Goal: Communication & Community: Ask a question

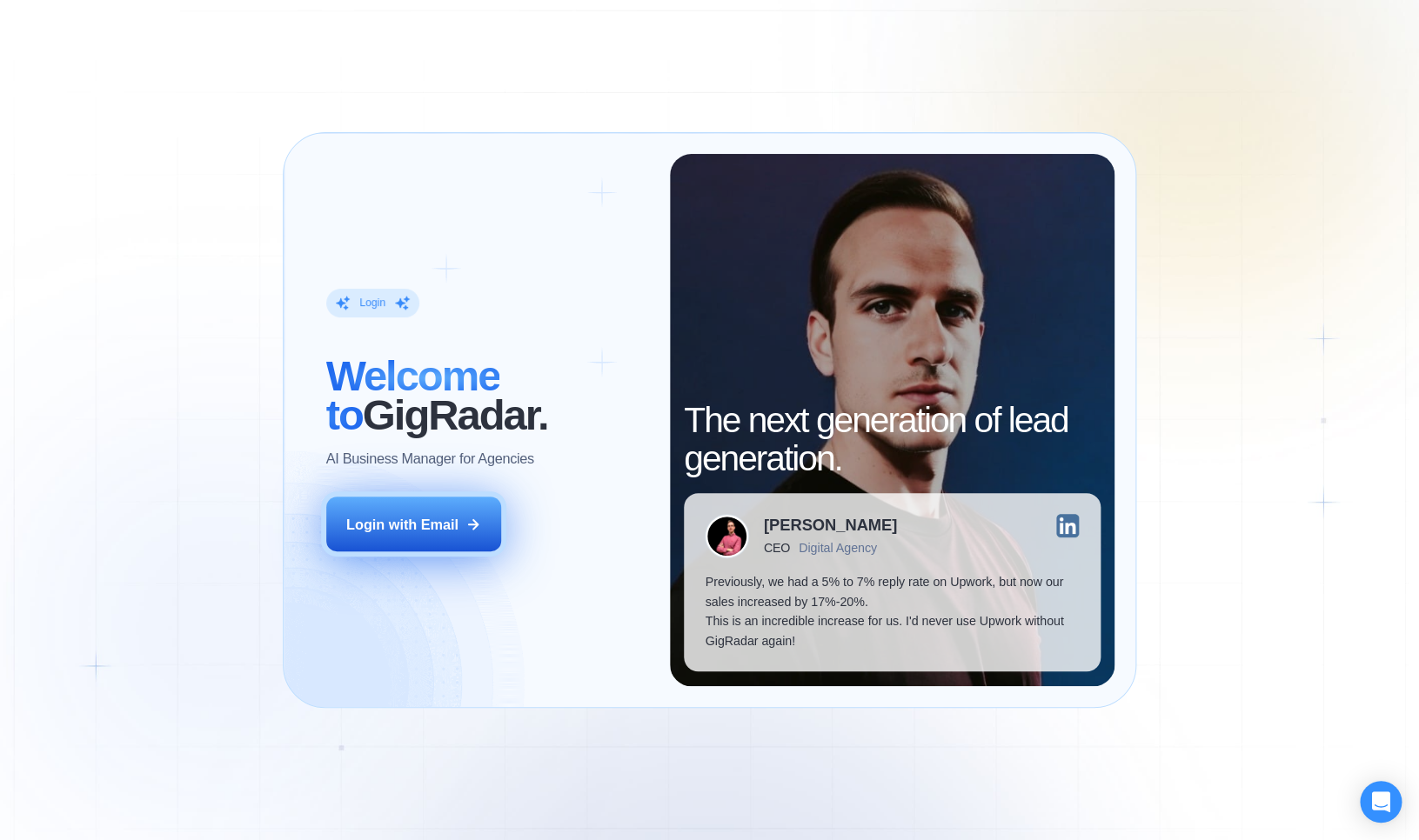
click at [462, 515] on button "Login with Email" at bounding box center [414, 524] width 175 height 55
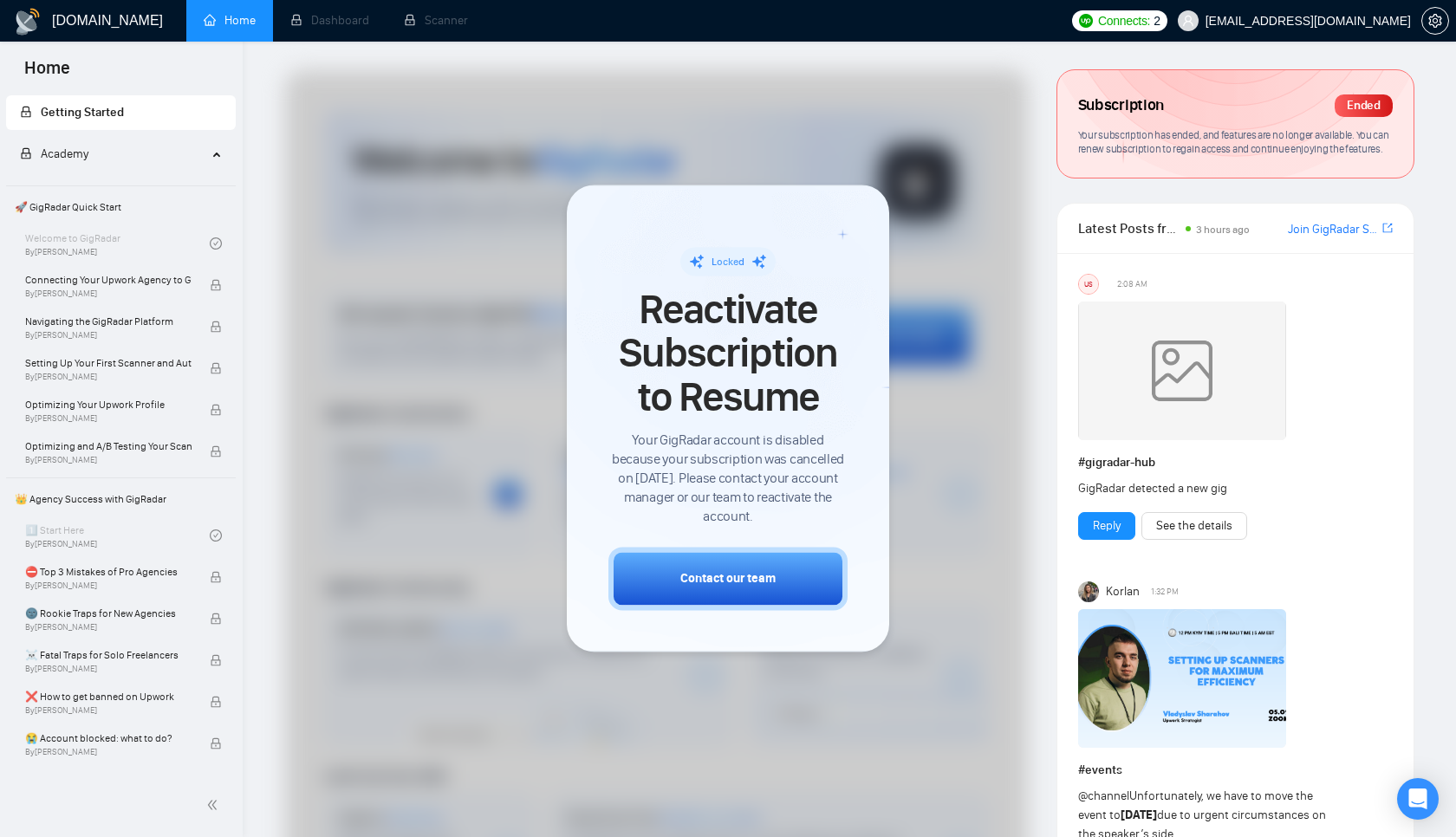
click at [962, 282] on div at bounding box center [656, 515] width 742 height 891
click at [839, 240] on div "Locked Reactivate Subscription to Resume Your GigRadar account is disabled beca…" at bounding box center [728, 418] width 239 height 384
click at [506, 375] on div at bounding box center [656, 515] width 742 height 891
click at [147, 284] on span "Connecting Your Upwork Agency to GigRadar" at bounding box center [108, 279] width 166 height 17
click at [467, 245] on div at bounding box center [656, 515] width 742 height 891
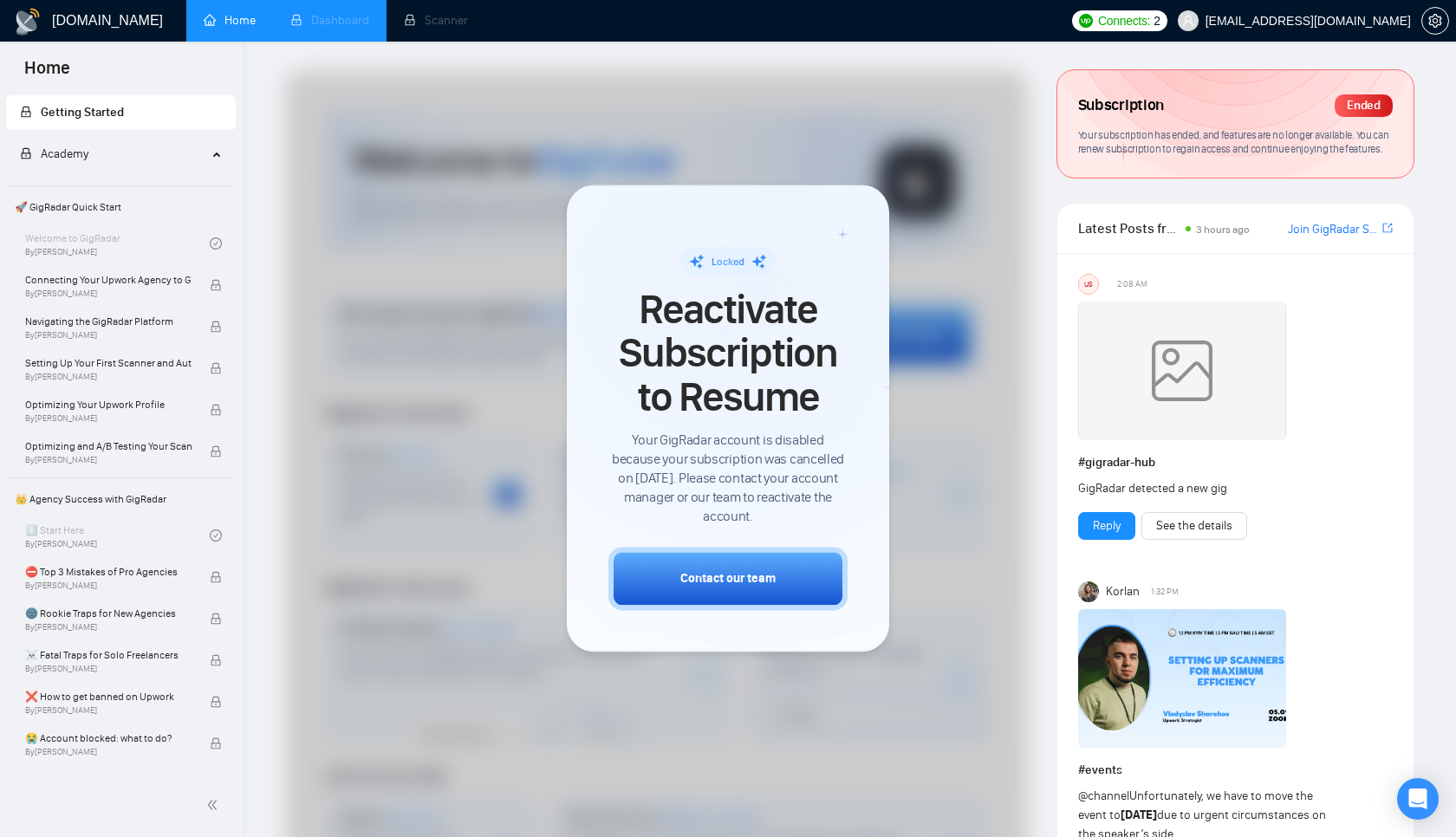
click at [328, 14] on span "Dashboard" at bounding box center [329, 20] width 79 height 15
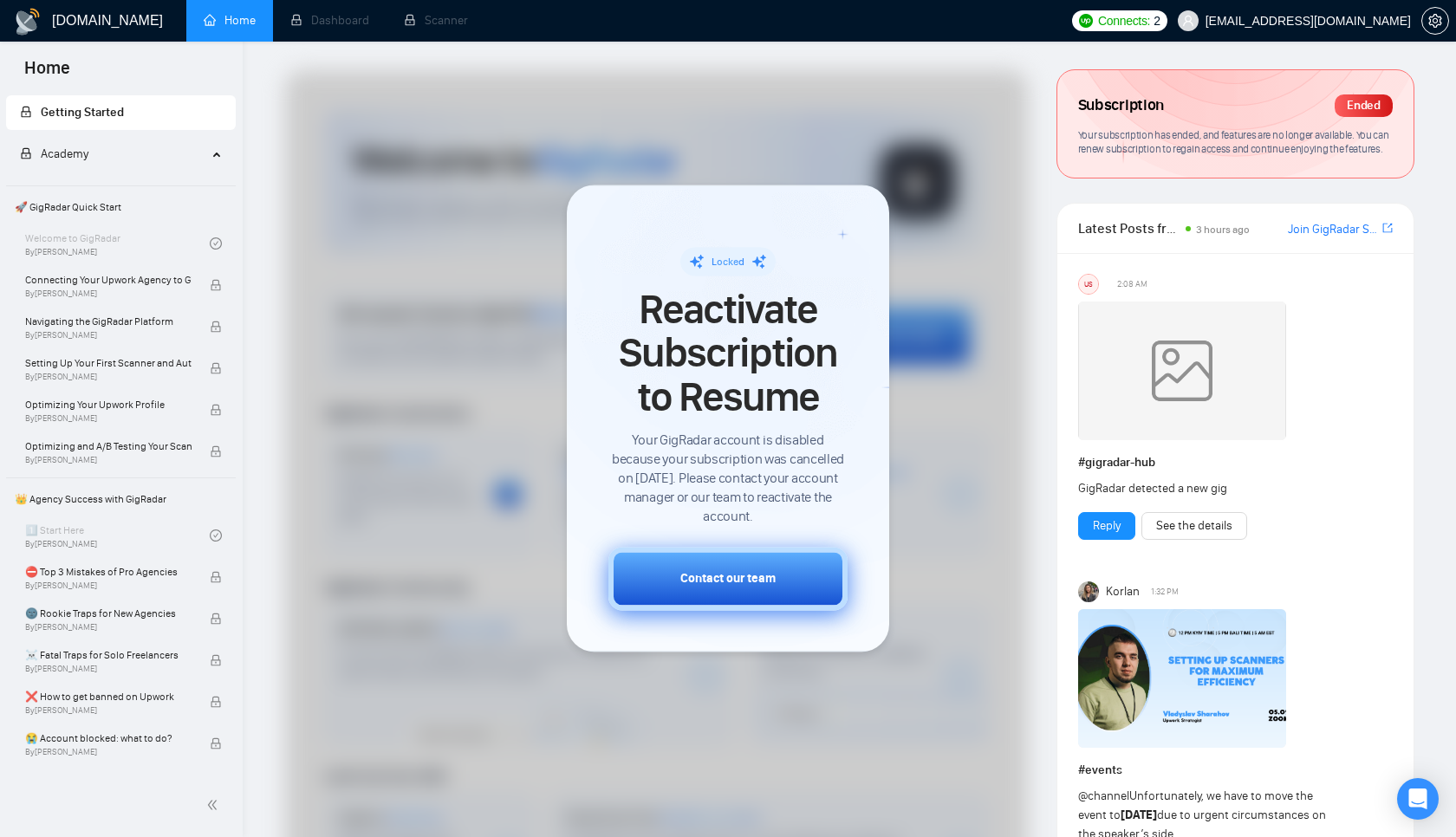
click at [790, 582] on button "Contact our team" at bounding box center [728, 580] width 239 height 64
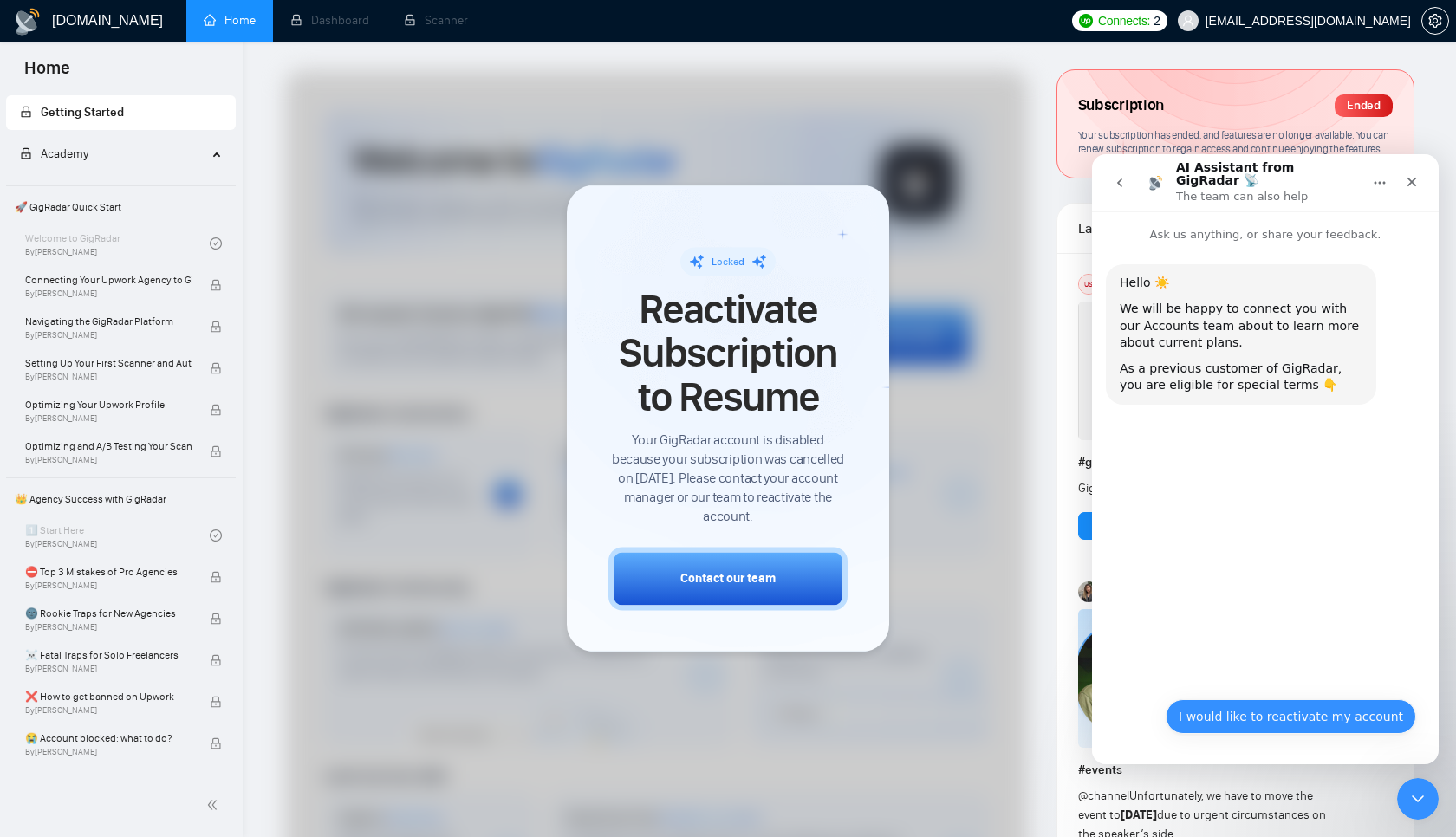
click at [1310, 727] on button "I would like to reactivate my account" at bounding box center [1290, 717] width 250 height 35
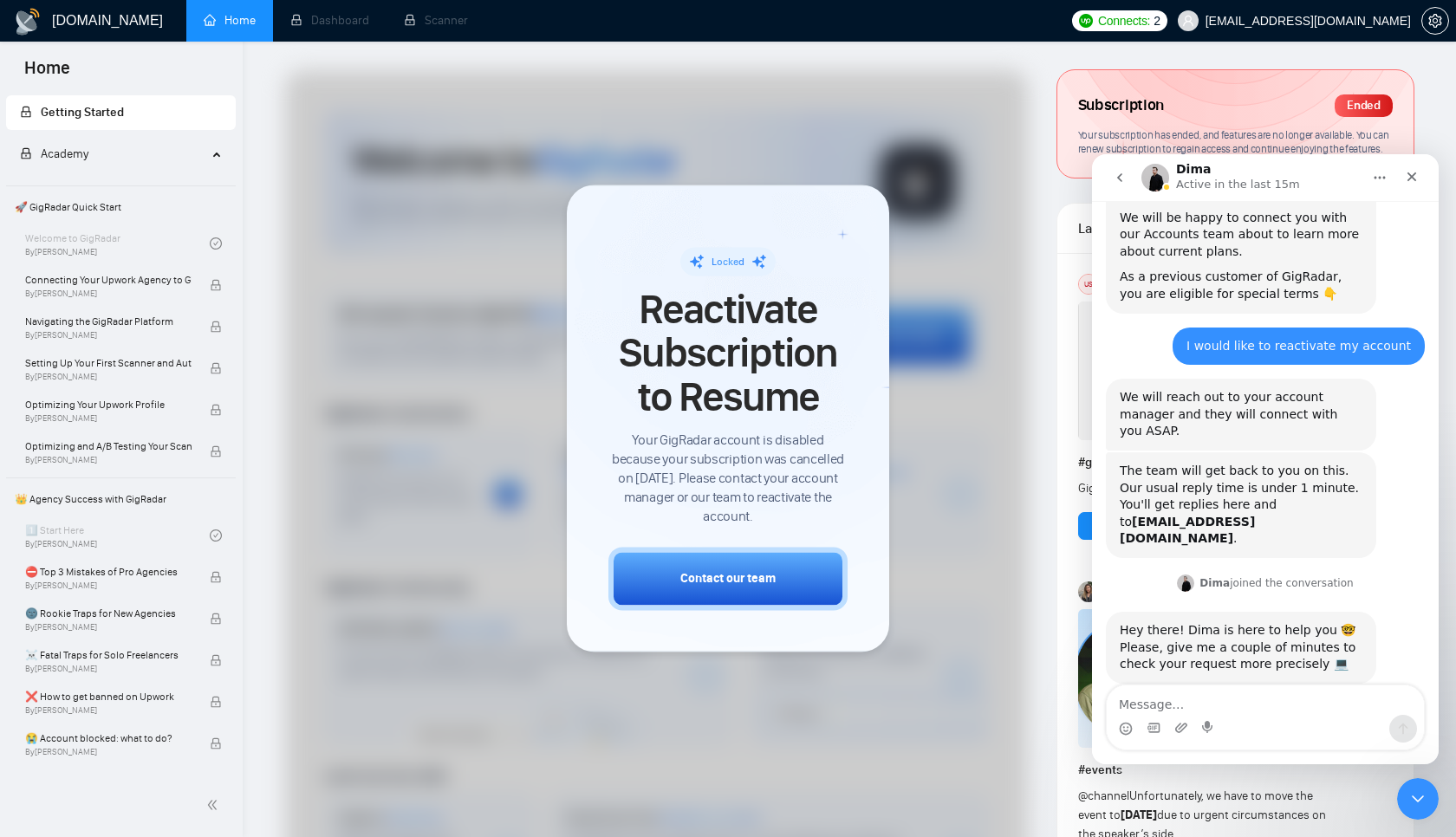
scroll to position [82, 0]
click at [1232, 639] on div "Please, give me a couple of minutes to check your request more precisely 💻" at bounding box center [1240, 655] width 243 height 34
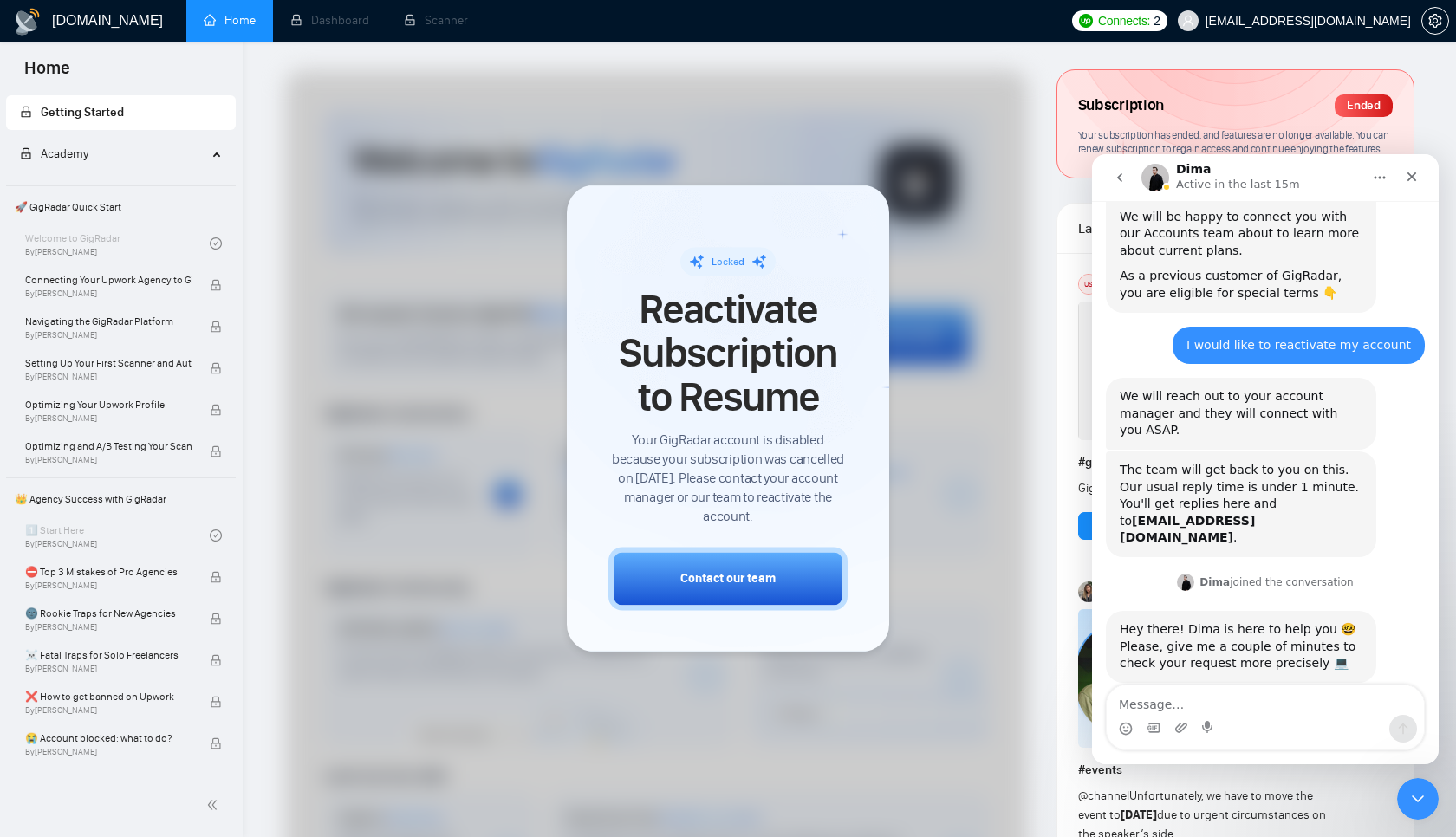
click at [1232, 639] on div "Please, give me a couple of minutes to check your request more precisely 💻" at bounding box center [1240, 655] width 243 height 34
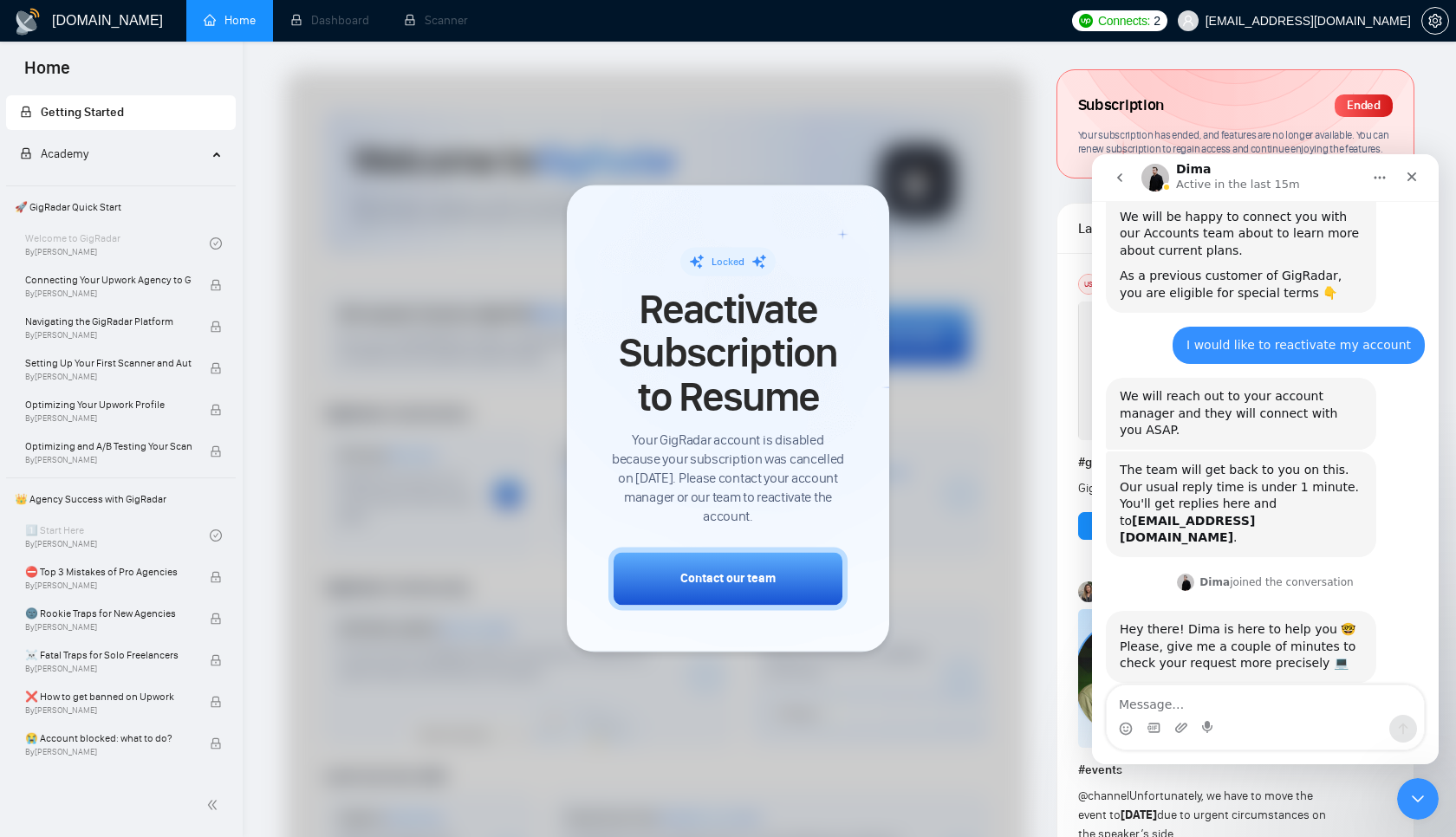
click at [1232, 639] on div "Please, give me a couple of minutes to check your request more precisely 💻" at bounding box center [1240, 655] width 243 height 34
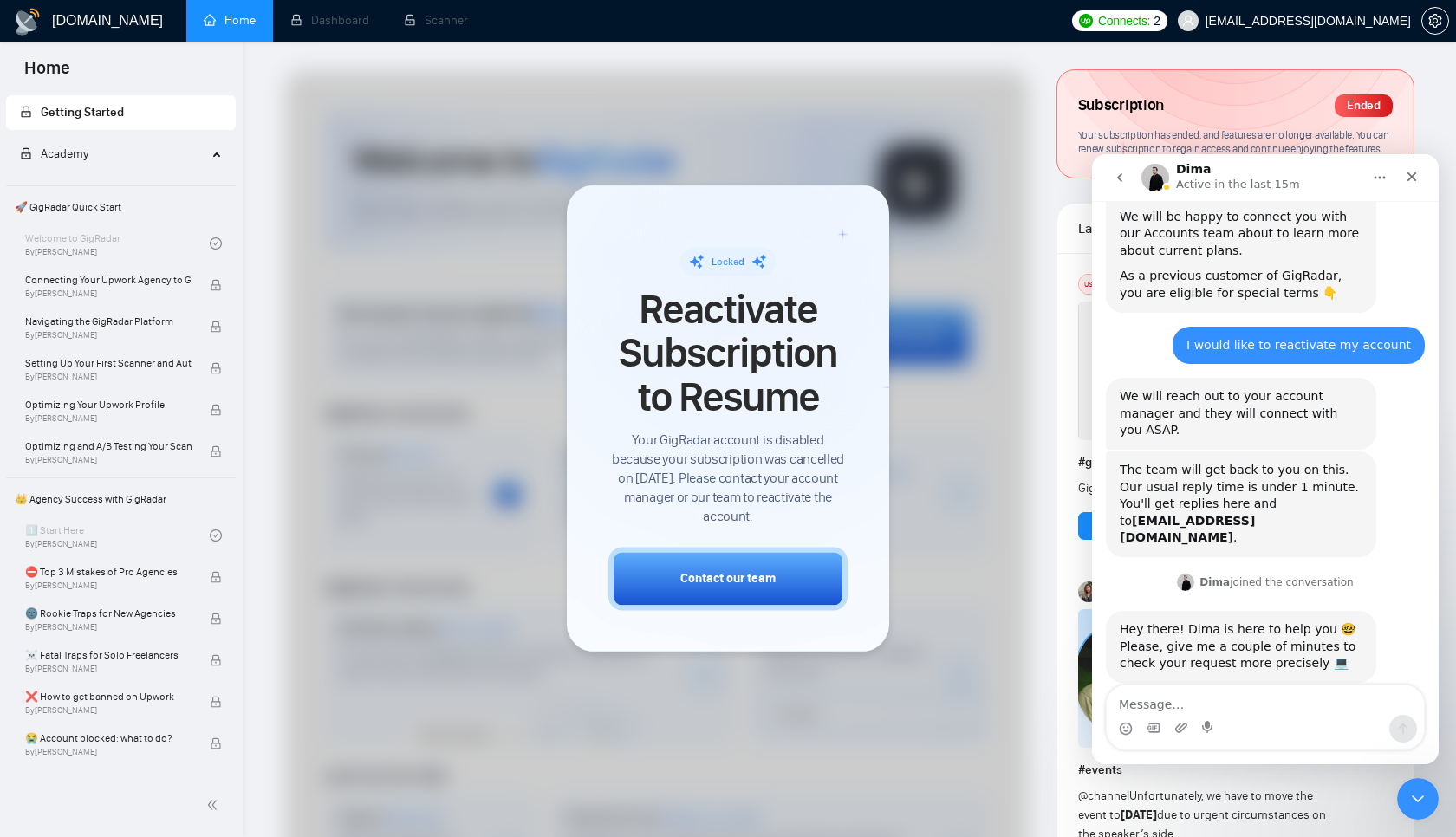
click at [99, 153] on span "Academy" at bounding box center [114, 155] width 187 height 35
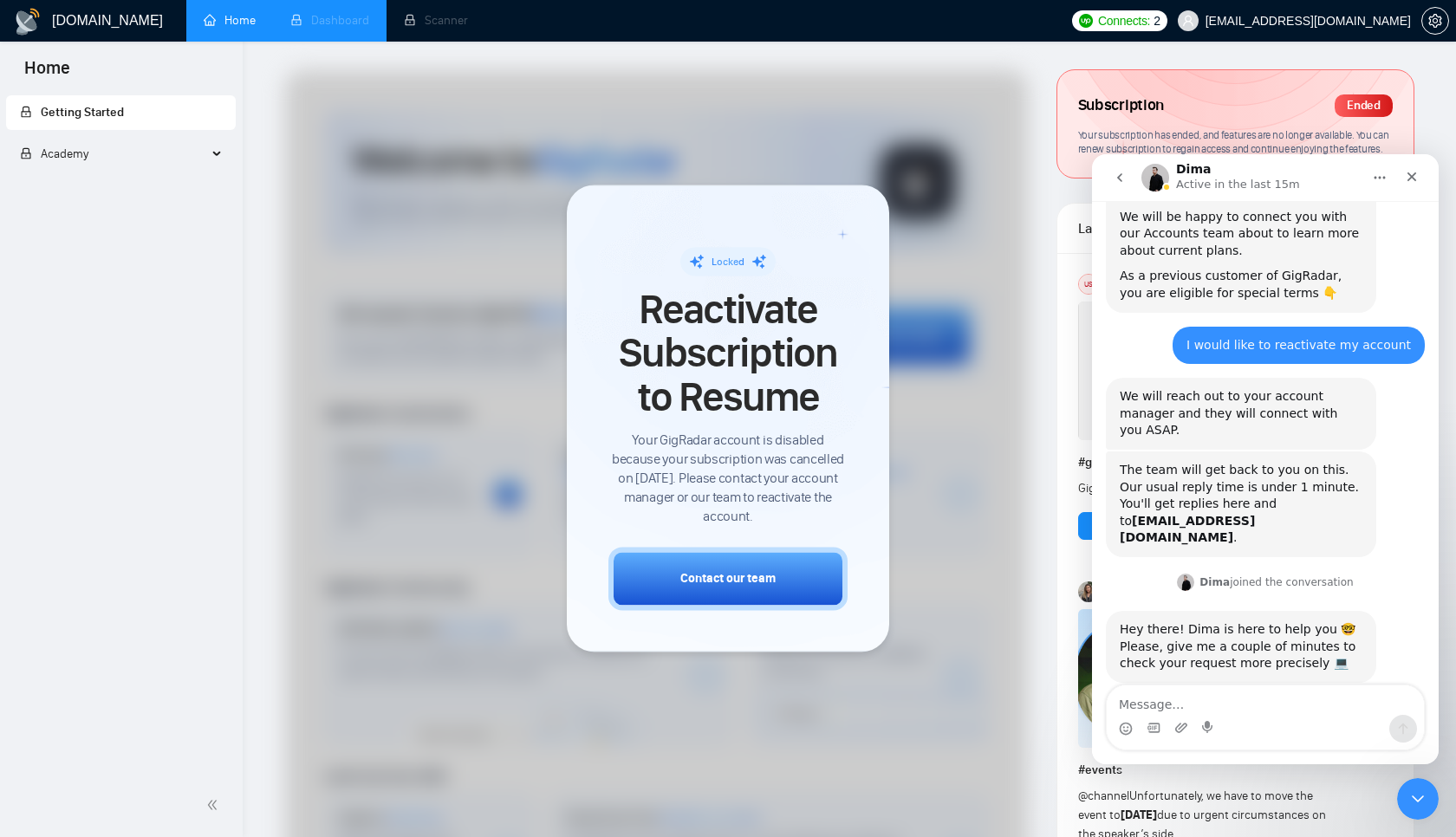
click at [339, 35] on li "Dashboard" at bounding box center [329, 21] width 114 height 42
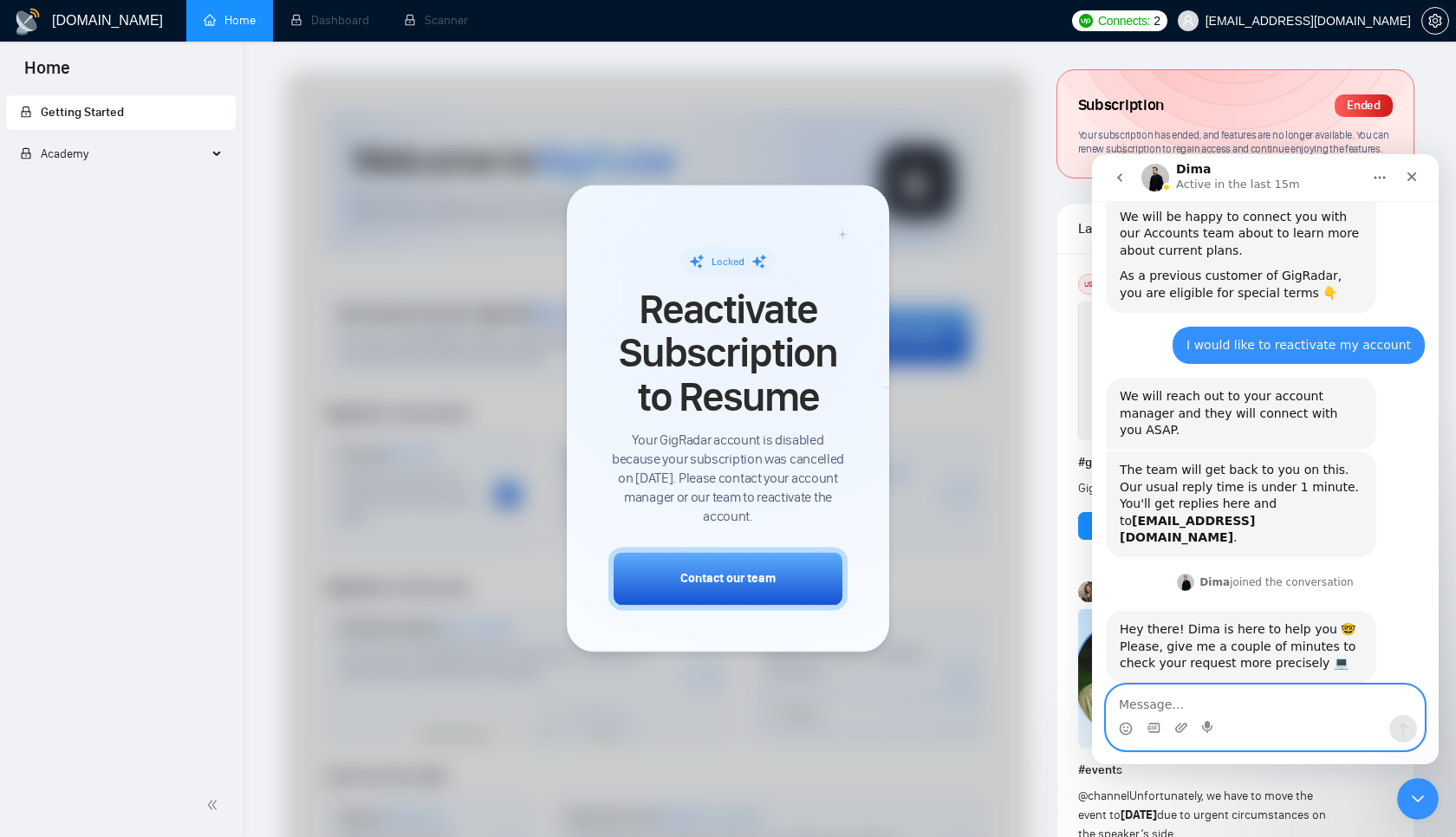
click at [1253, 696] on textarea "Message…" at bounding box center [1265, 701] width 317 height 29
click at [1361, 111] on div "Ended" at bounding box center [1363, 106] width 58 height 23
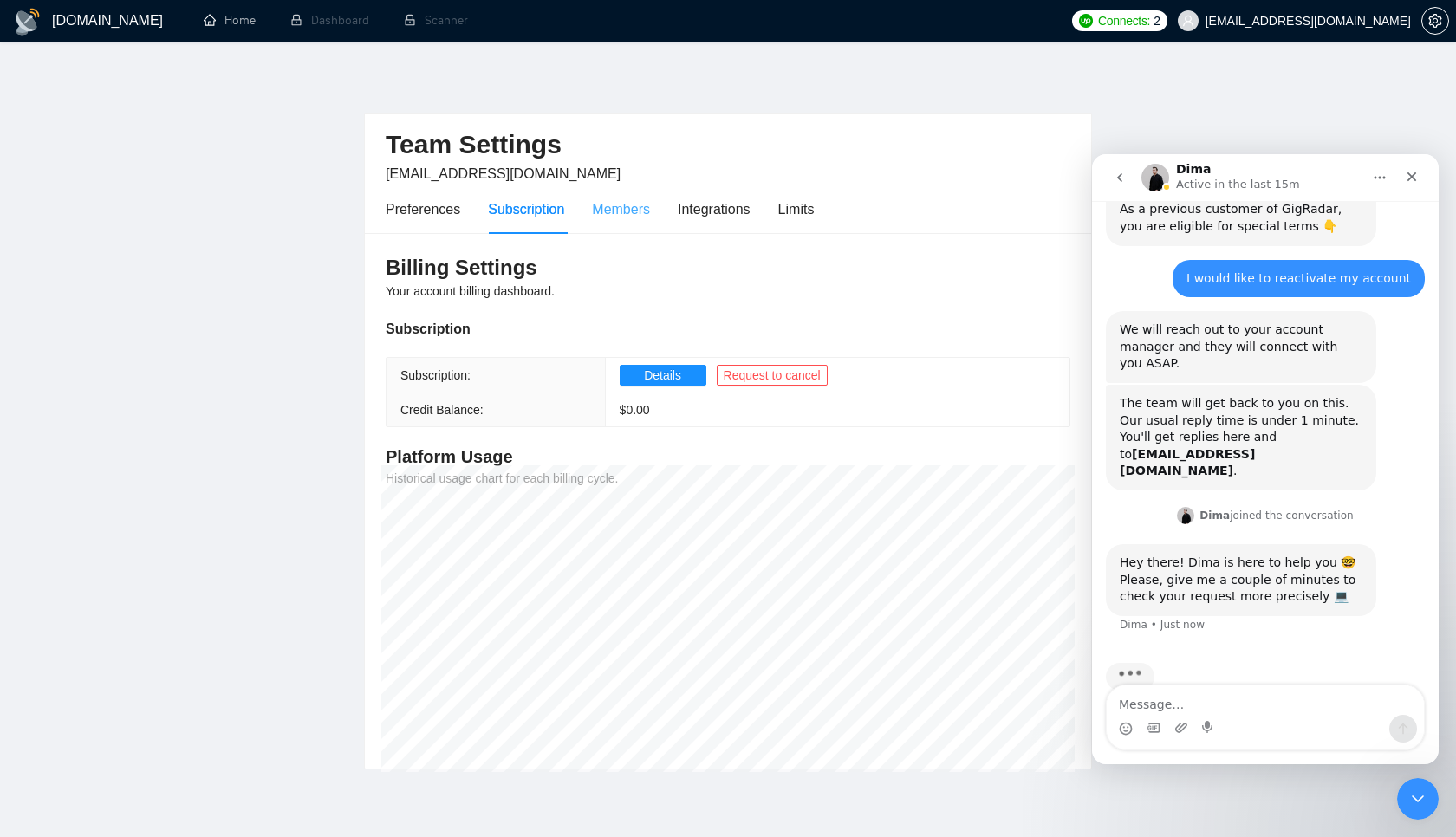
click at [614, 222] on div "Members" at bounding box center [621, 209] width 58 height 49
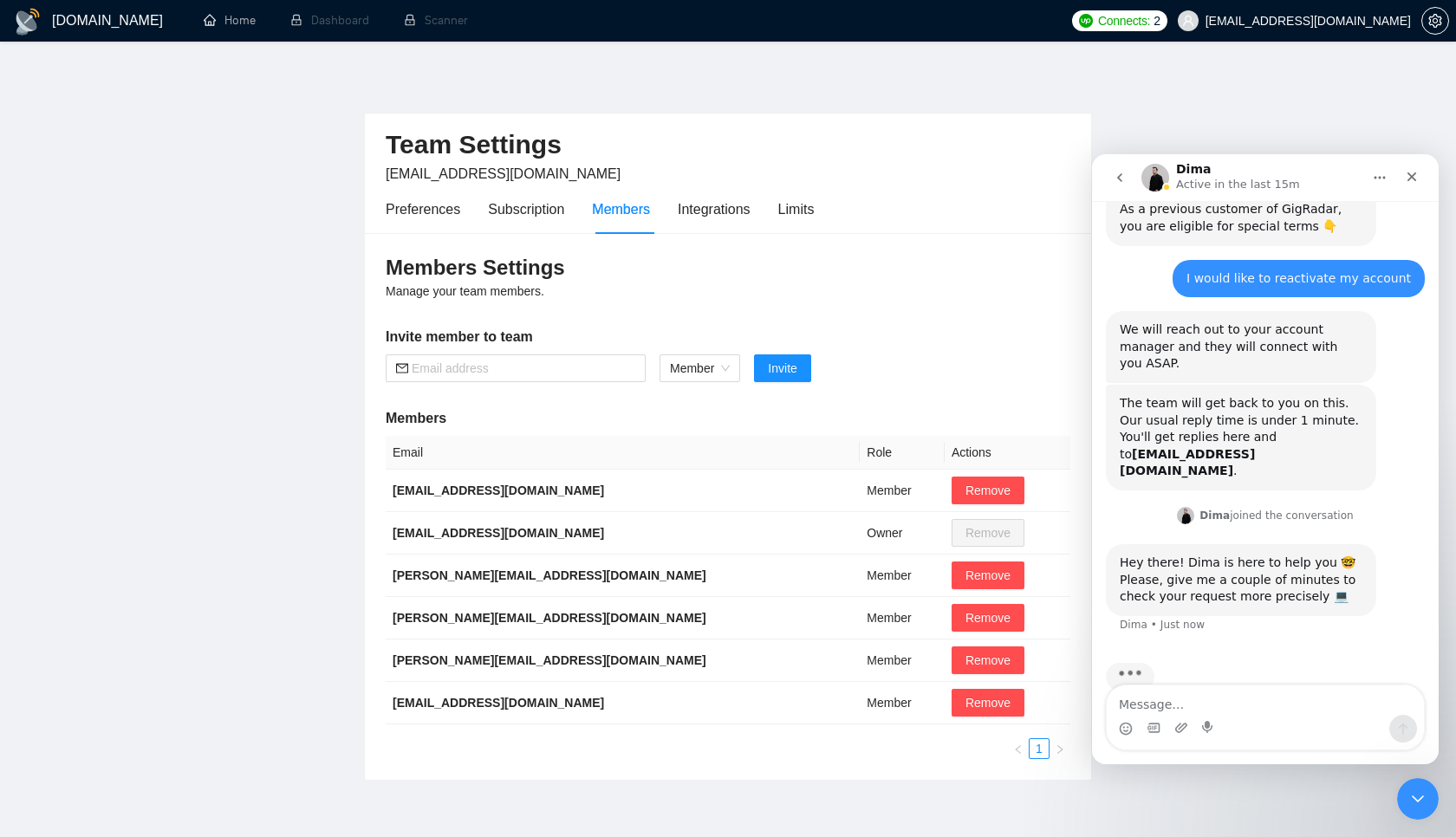
scroll to position [82, 0]
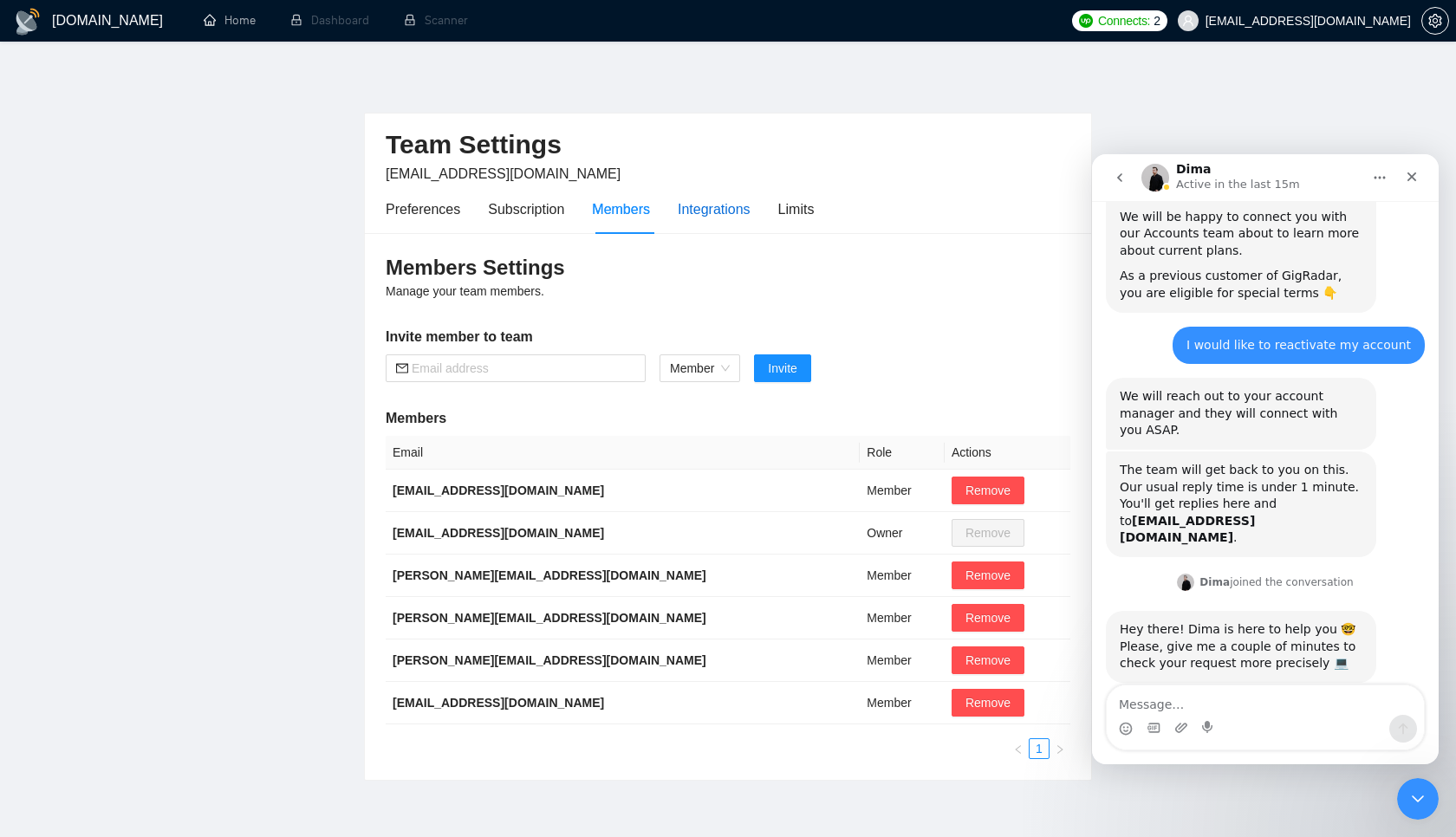
click at [734, 213] on div "Integrations" at bounding box center [714, 209] width 73 height 22
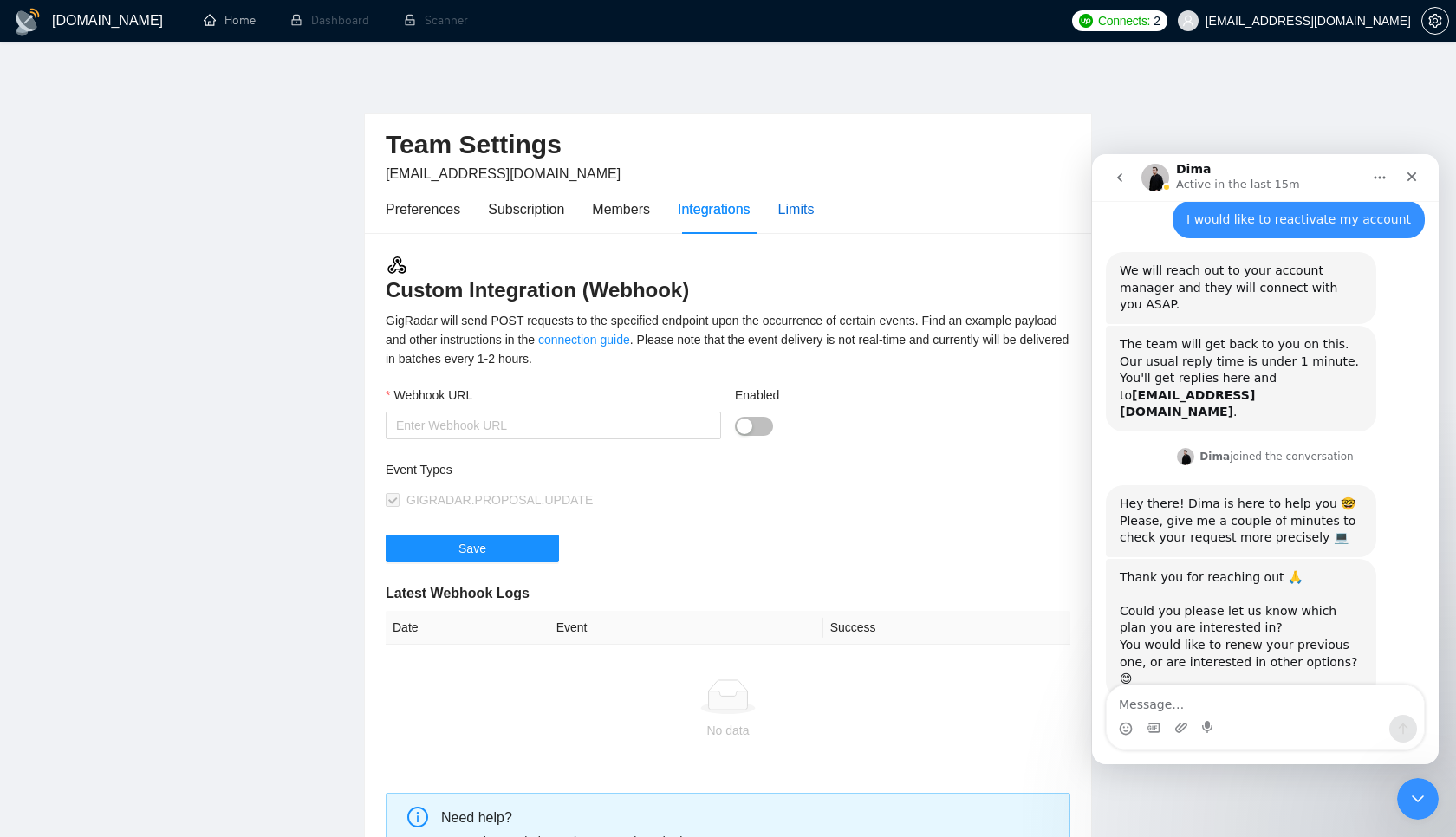
click at [798, 217] on div "Limits" at bounding box center [797, 209] width 36 height 22
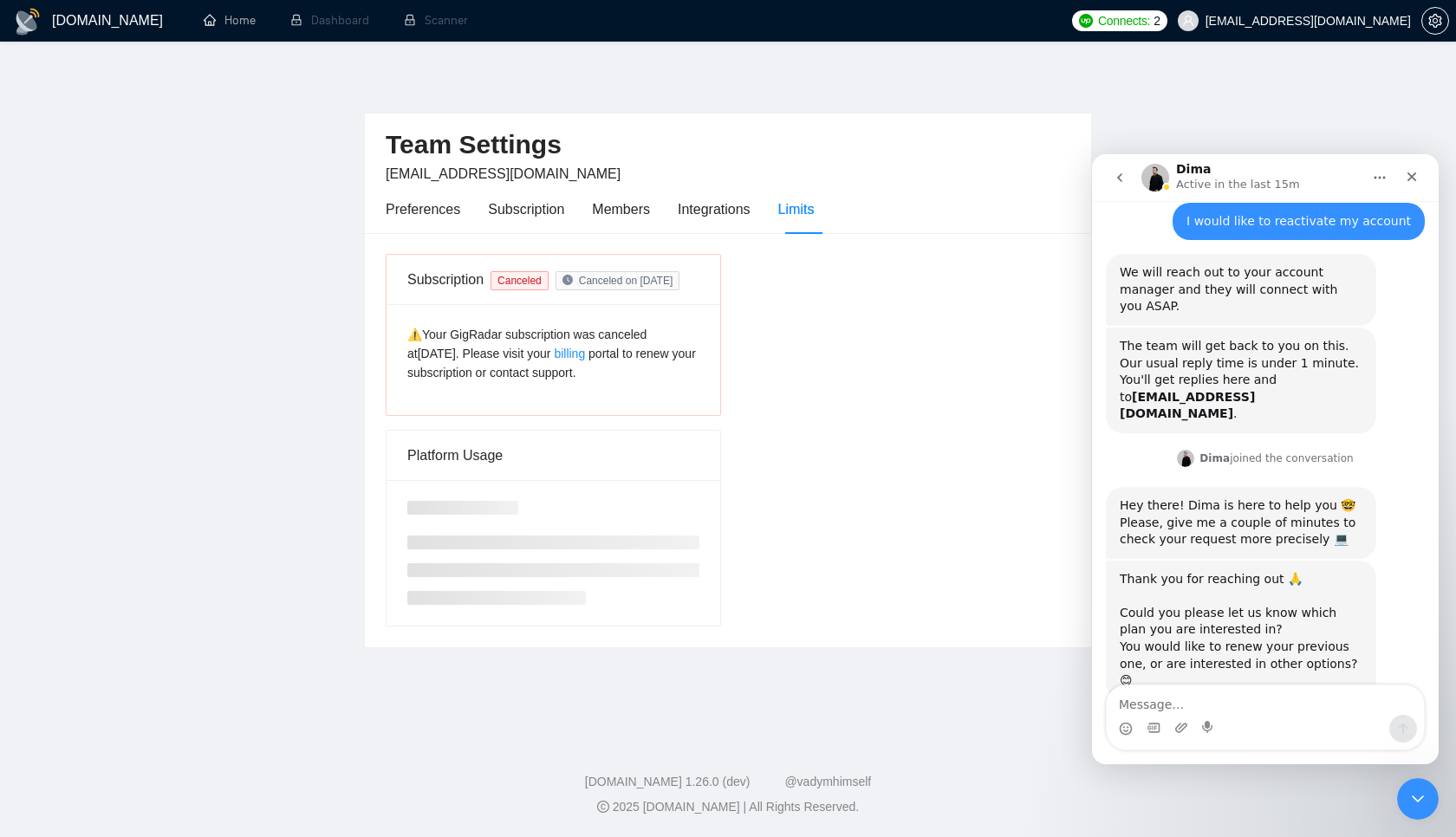
scroll to position [206, 0]
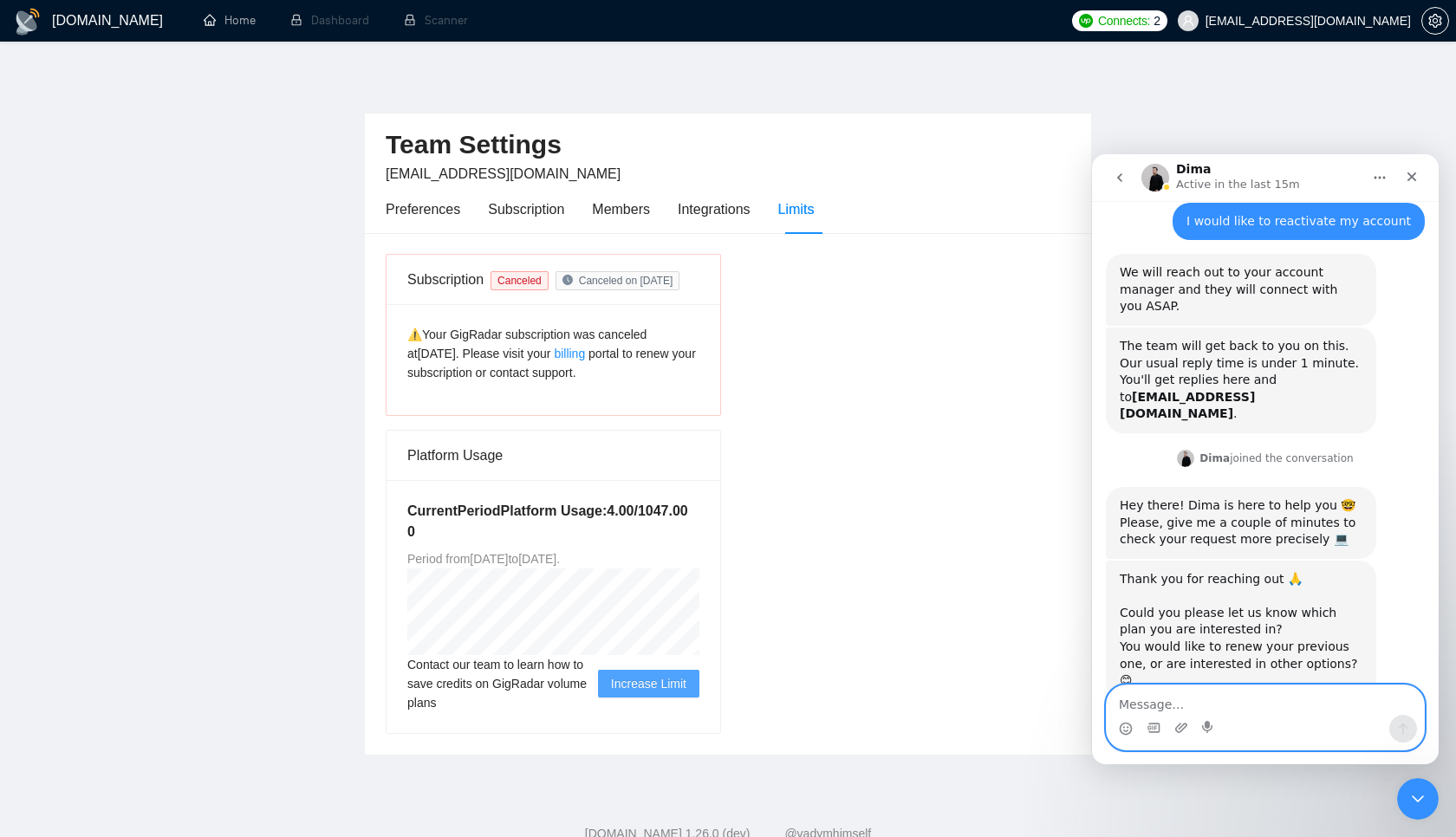
click at [1180, 702] on textarea "Message…" at bounding box center [1265, 701] width 317 height 29
type textarea "Can you tell me about the plans"
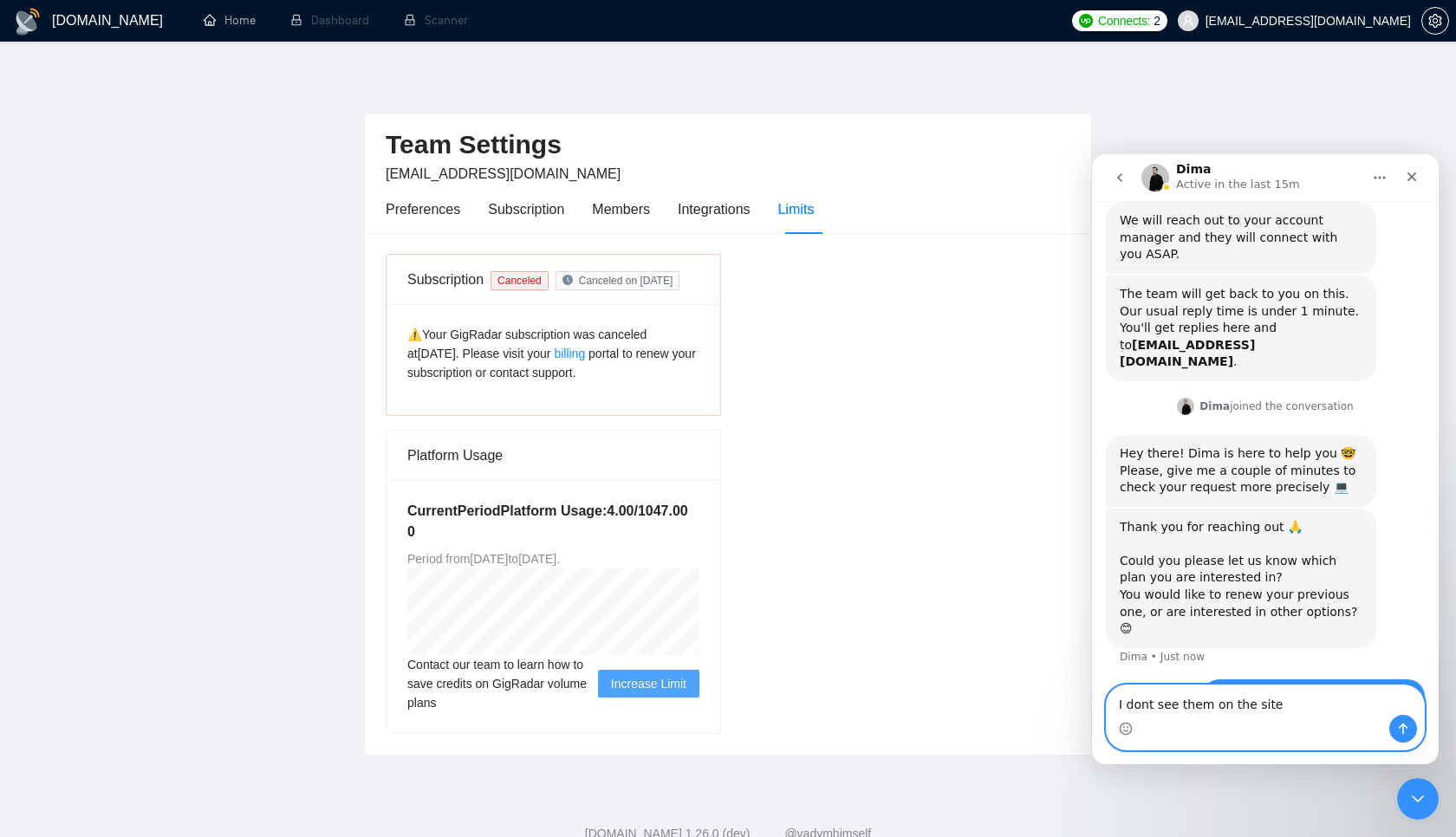
type textarea "I dont see them on the site"
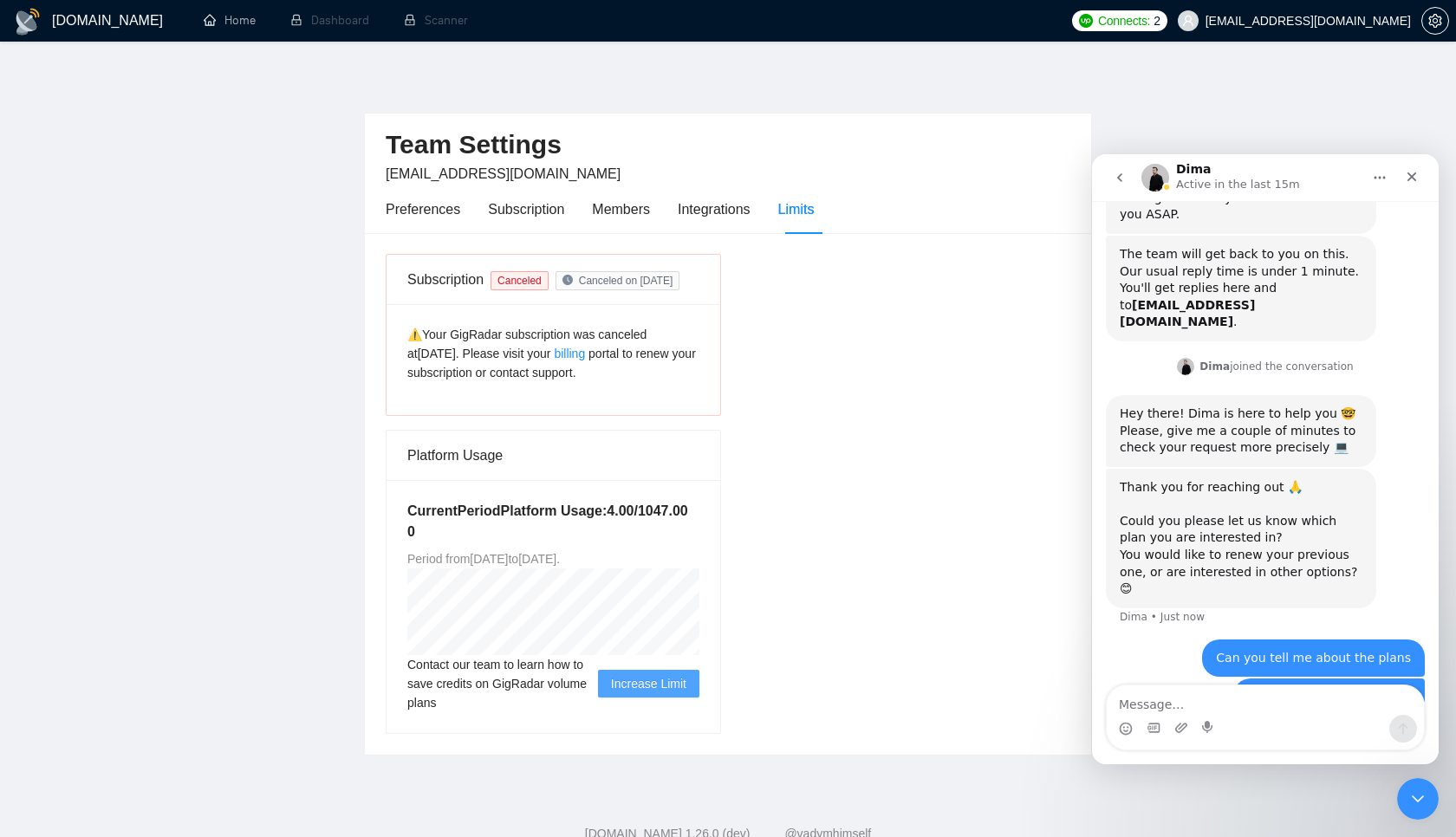
click at [690, 486] on div "Current Period Platform Usage: 4.00 / 1047.00 0 Period from [DATE] to [DATE] . …" at bounding box center [553, 607] width 334 height 253
click at [659, 283] on span "Canceled on [DATE]" at bounding box center [626, 280] width 95 height 12
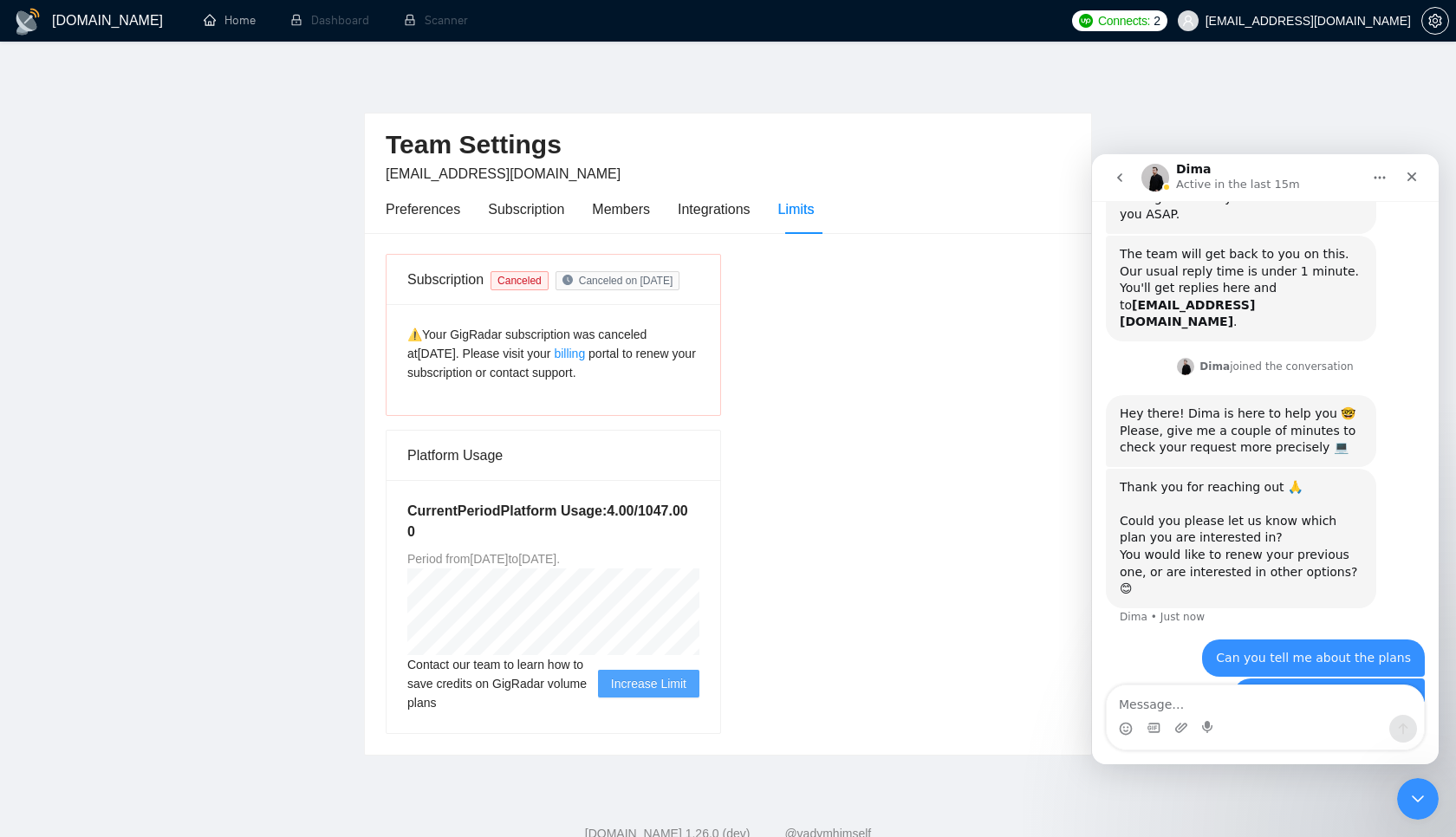
click at [746, 512] on div "Subscription Canceled Canceled on [DATE] ⚠️Your GigRadar subscription was cance…" at bounding box center [728, 494] width 698 height 480
click at [1156, 704] on textarea "Message…" at bounding box center [1265, 701] width 317 height 29
click at [559, 553] on span "Period from [DATE] to [DATE] ." at bounding box center [484, 559] width 153 height 14
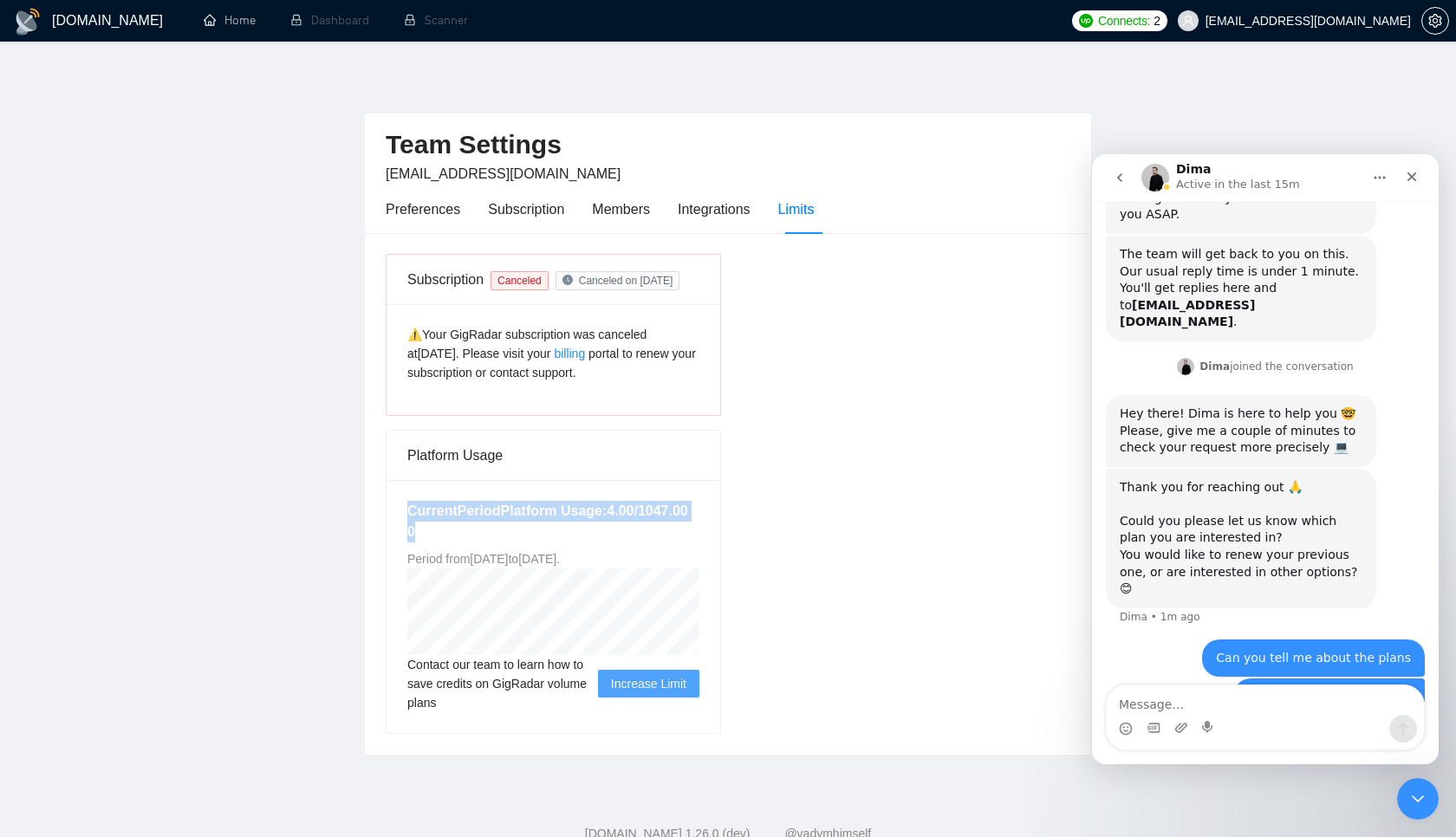
click at [559, 553] on span "Period from [DATE] to [DATE] ." at bounding box center [484, 559] width 153 height 14
drag, startPoint x: 661, startPoint y: 560, endPoint x: 698, endPoint y: 560, distance: 37.0
click at [698, 560] on div "Current Period Platform Usage: 4.00 / 1047.00 0 Period from [DATE] to [DATE] . …" at bounding box center [553, 607] width 334 height 253
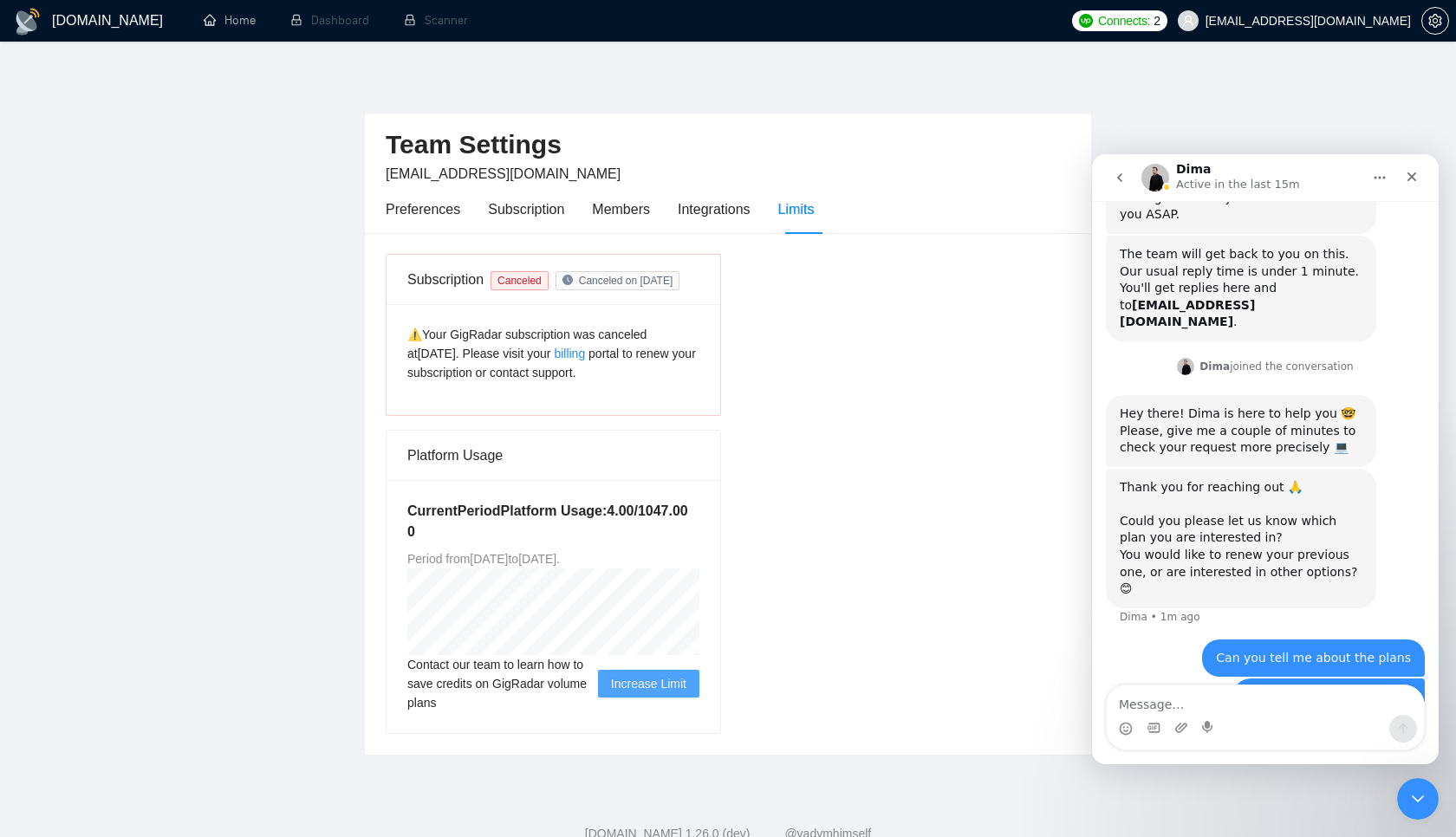
click at [1233, 679] on div "I dont see them on the site [EMAIL_ADDRESS][DOMAIN_NAME] • 1m ago" at bounding box center [1265, 708] width 319 height 59
click at [1265, 721] on div "Intercom messenger" at bounding box center [1265, 729] width 317 height 27
click at [1257, 711] on textarea "Message…" at bounding box center [1265, 701] width 317 height 29
type textarea "?"
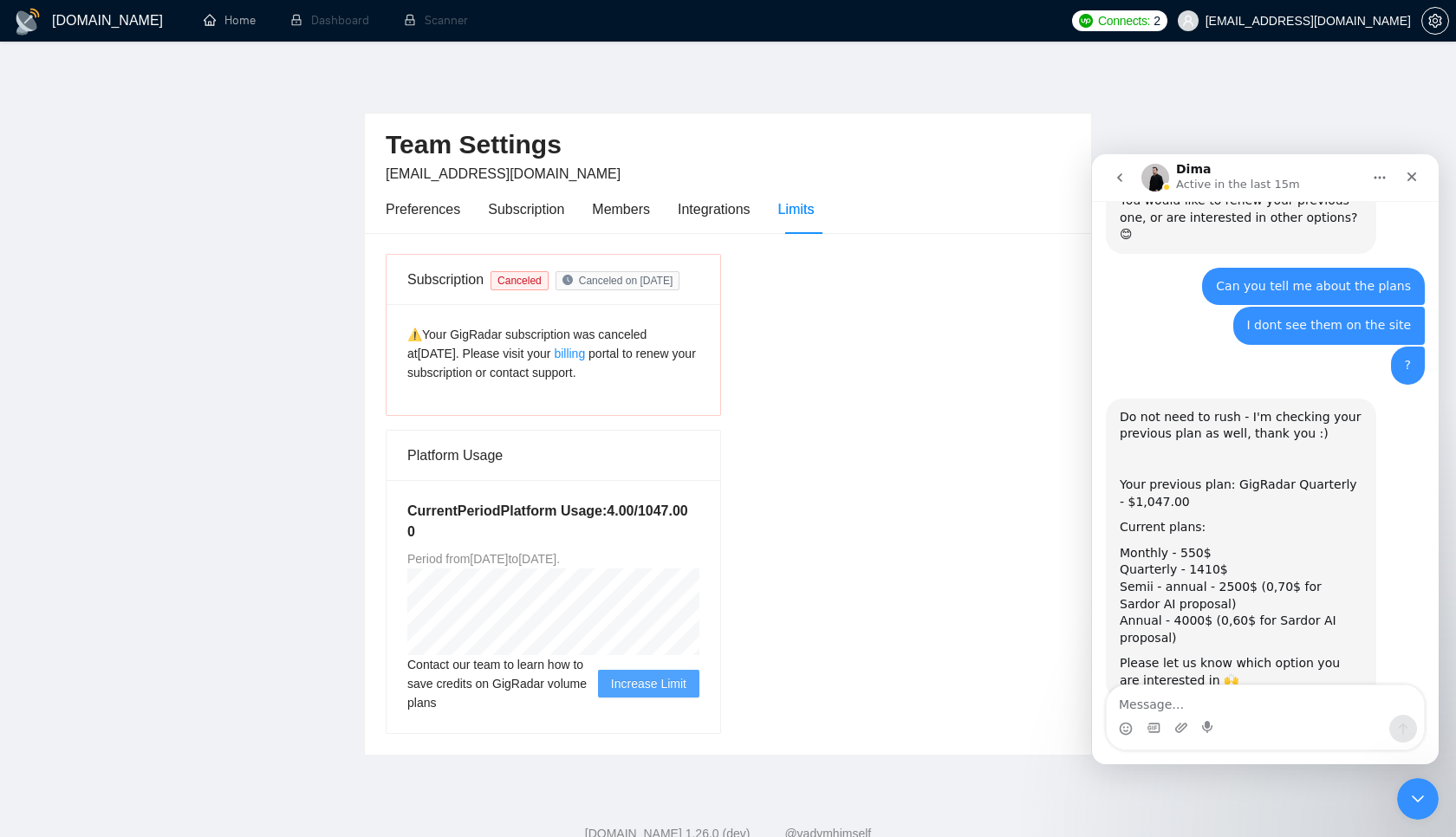
scroll to position [651, 0]
